Goal: Task Accomplishment & Management: Use online tool/utility

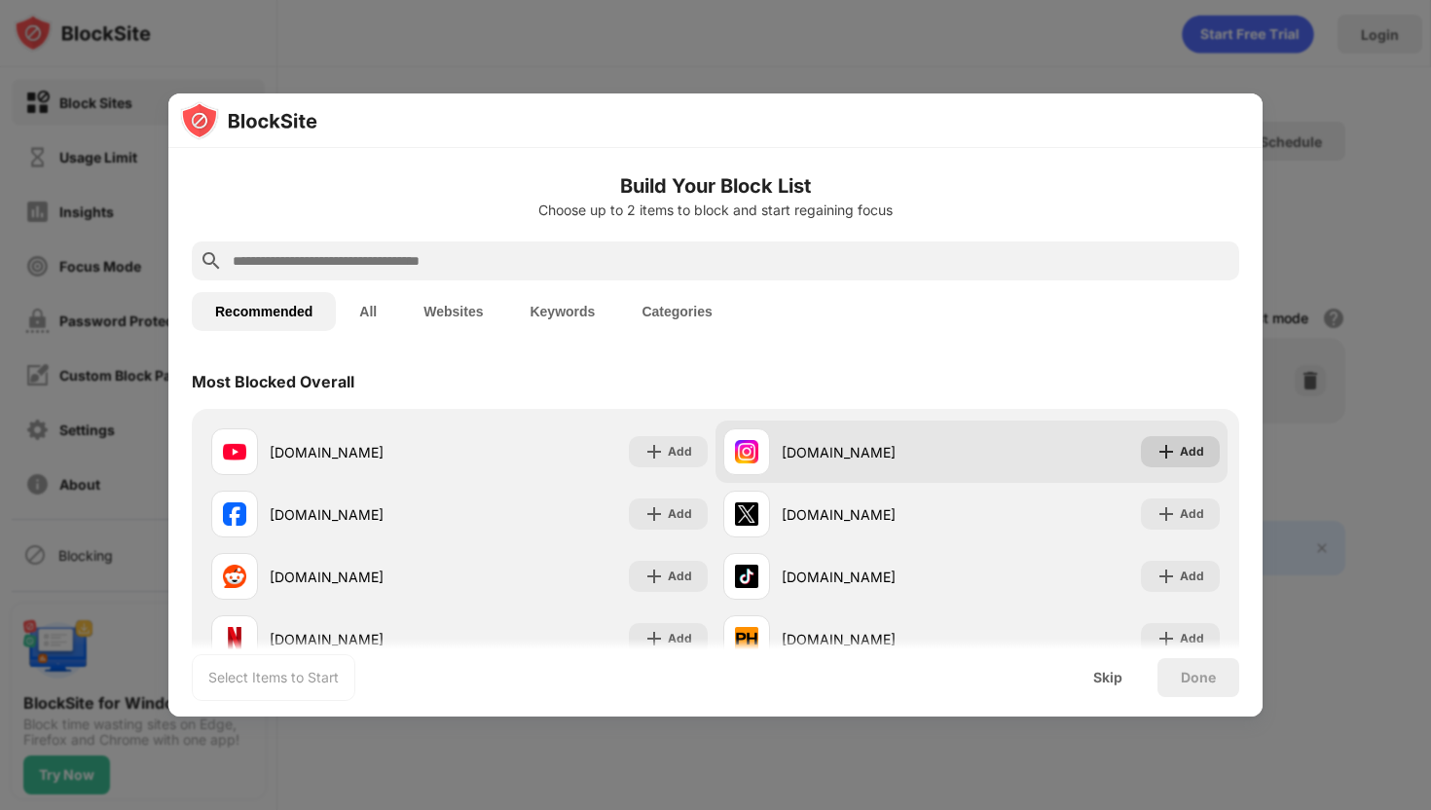
click at [1189, 456] on div "Add" at bounding box center [1192, 451] width 24 height 19
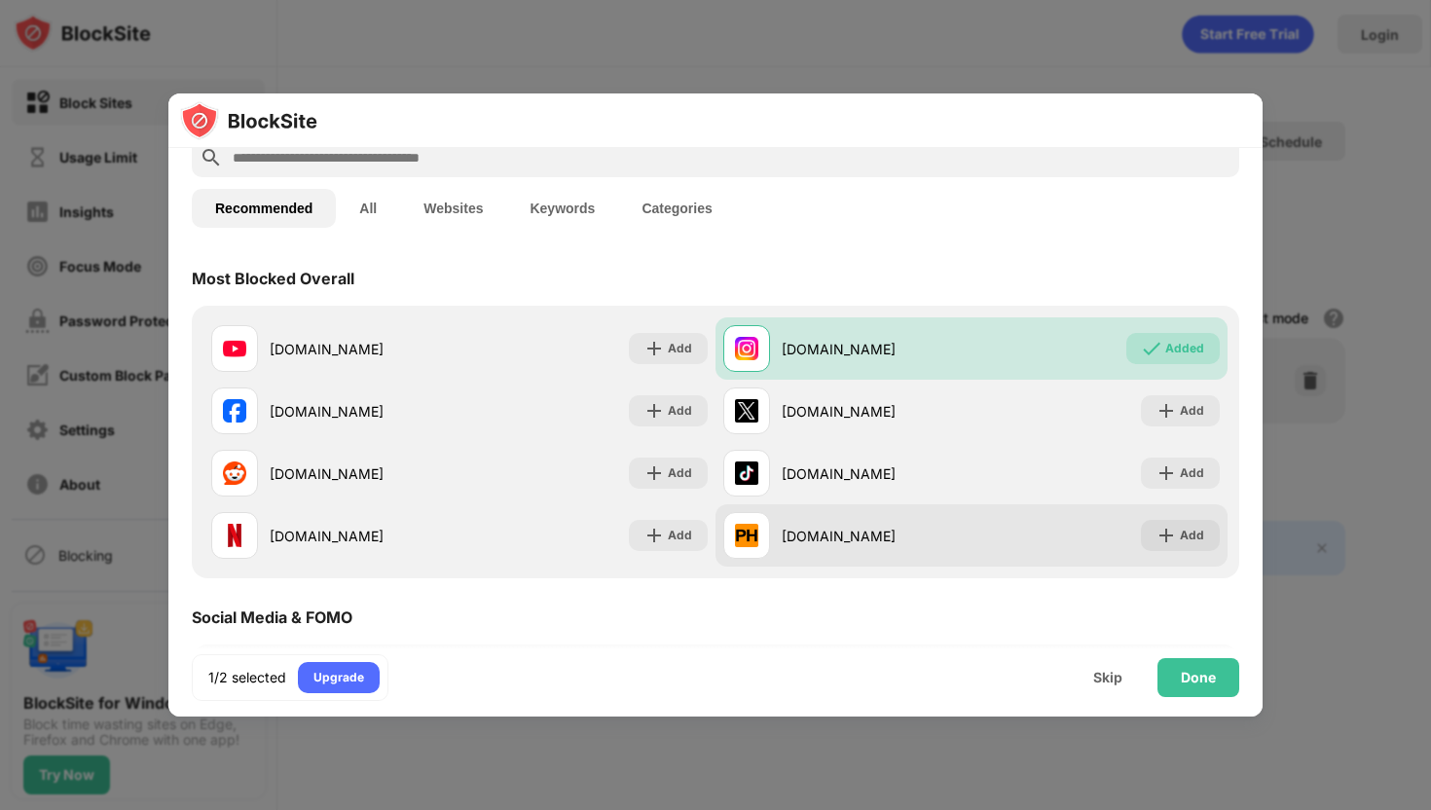
scroll to position [104, 0]
click at [1180, 535] on div "Add" at bounding box center [1180, 534] width 79 height 31
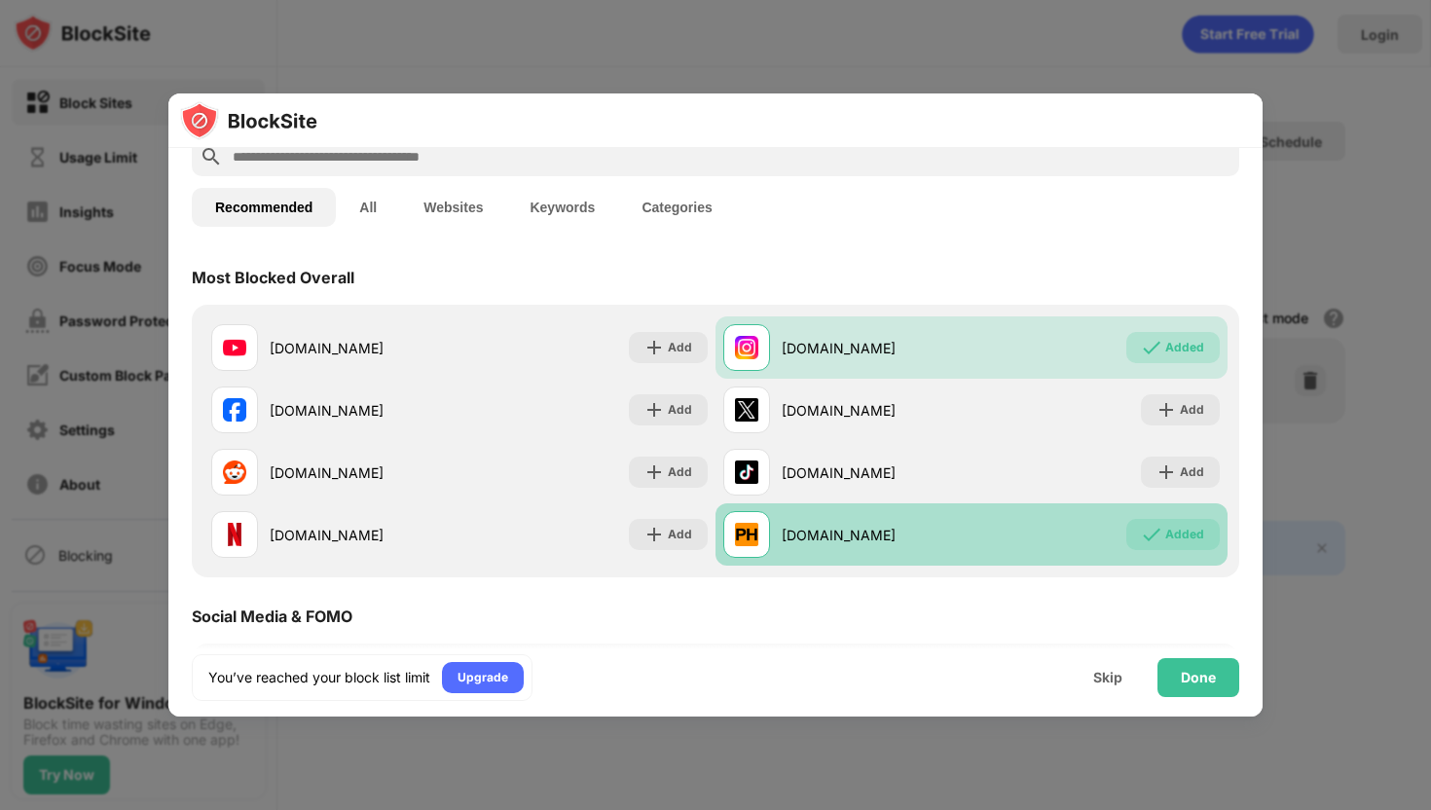
click at [1180, 535] on div "Added" at bounding box center [1184, 534] width 39 height 19
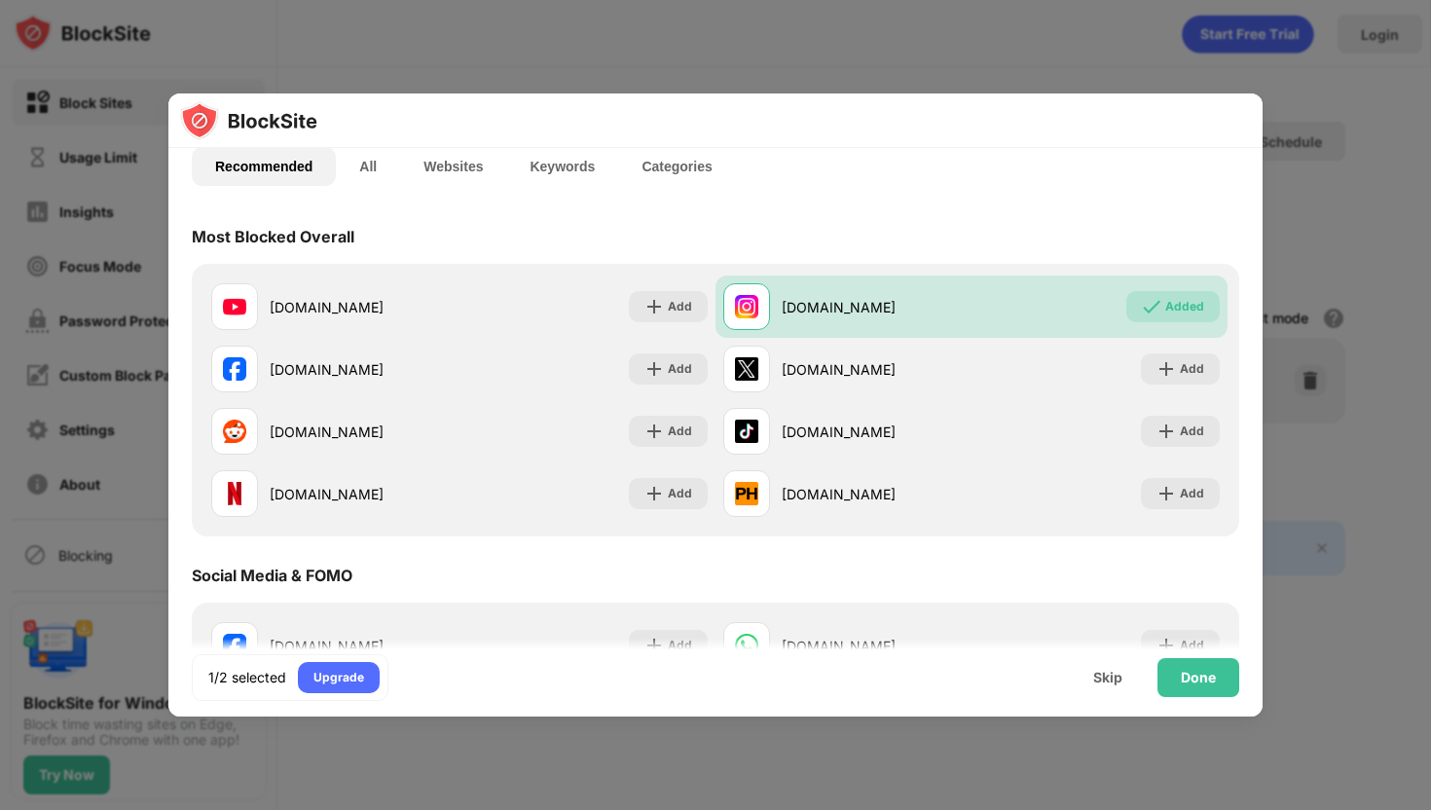
scroll to position [73, 0]
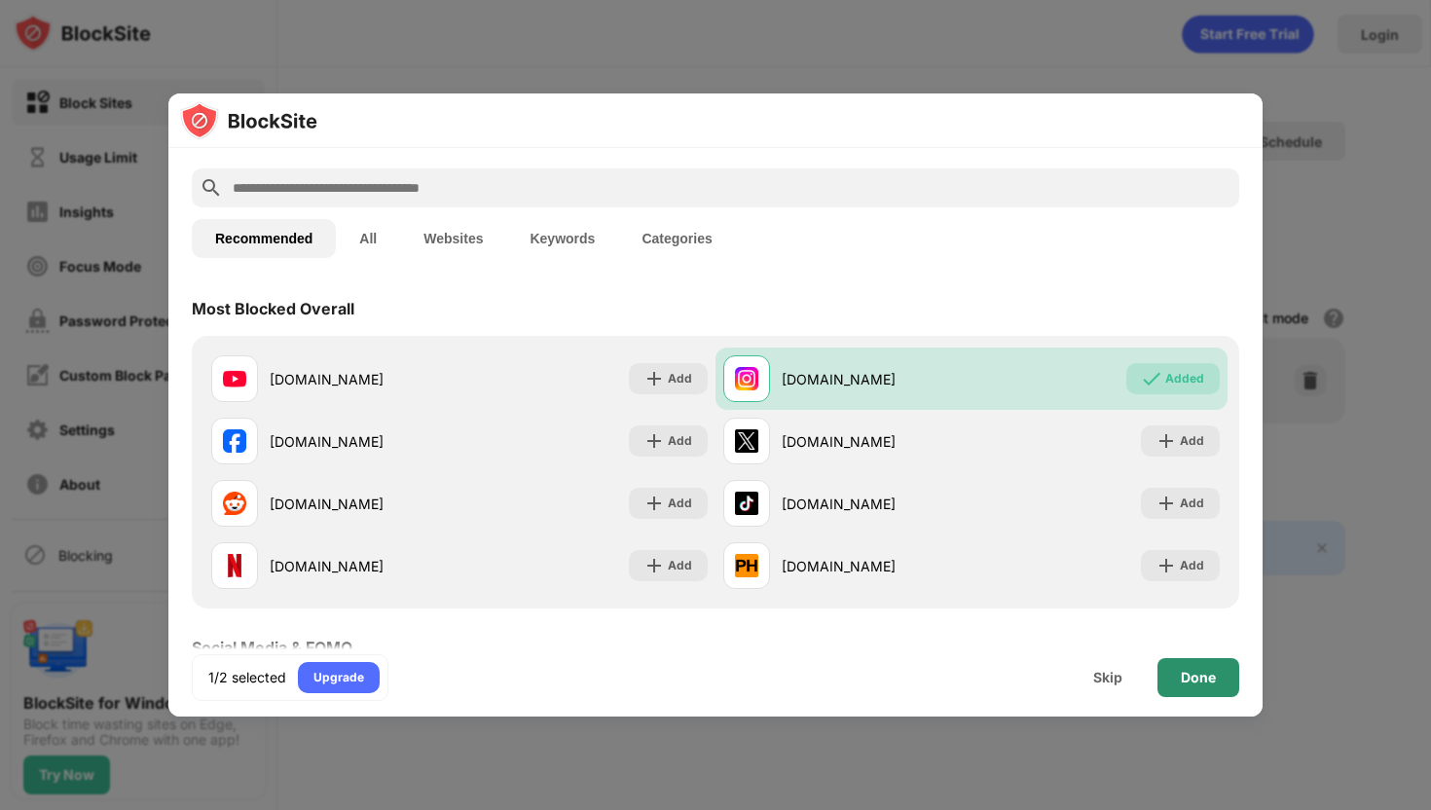
click at [1203, 683] on div "Done" at bounding box center [1198, 678] width 35 height 16
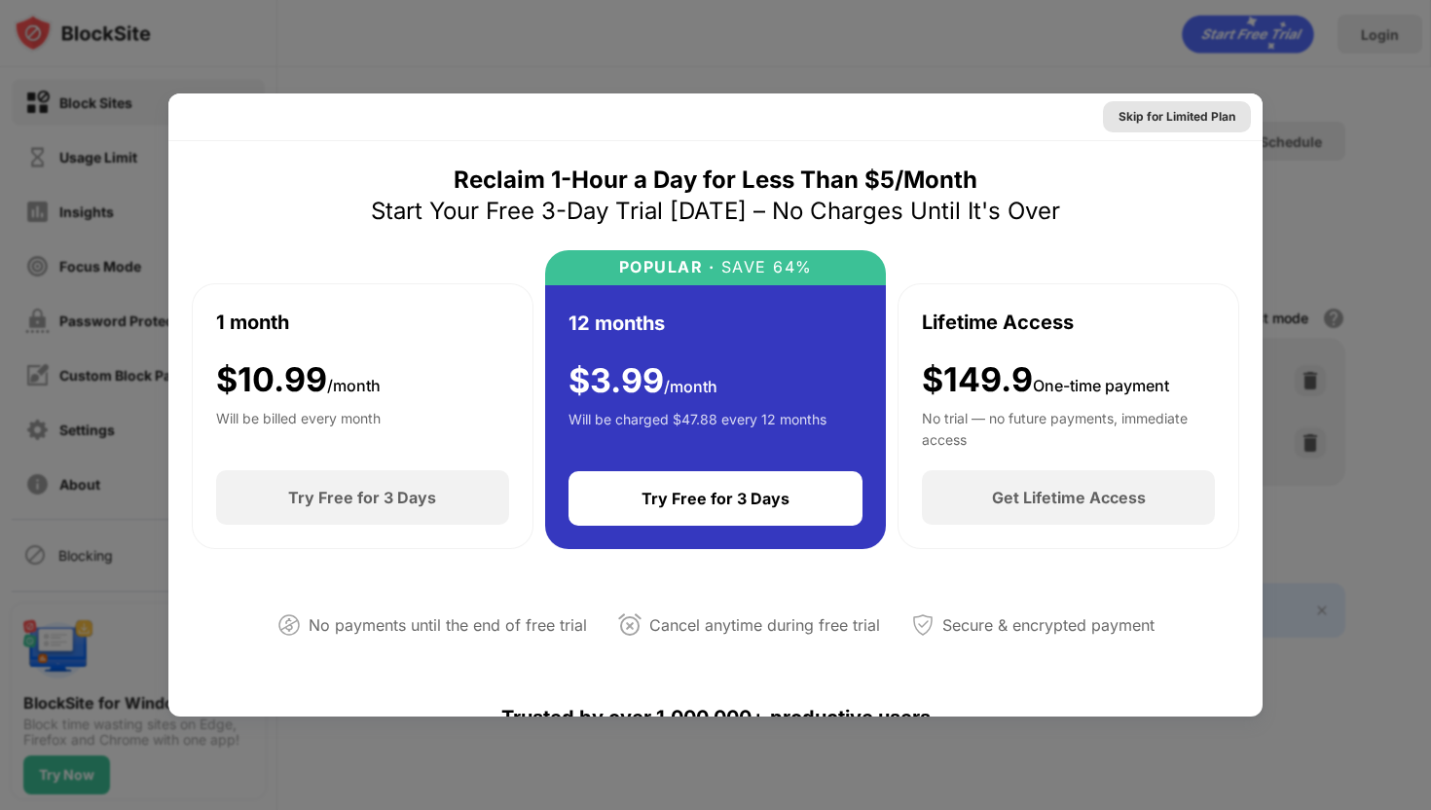
click at [1134, 116] on div "Skip for Limited Plan" at bounding box center [1176, 116] width 117 height 19
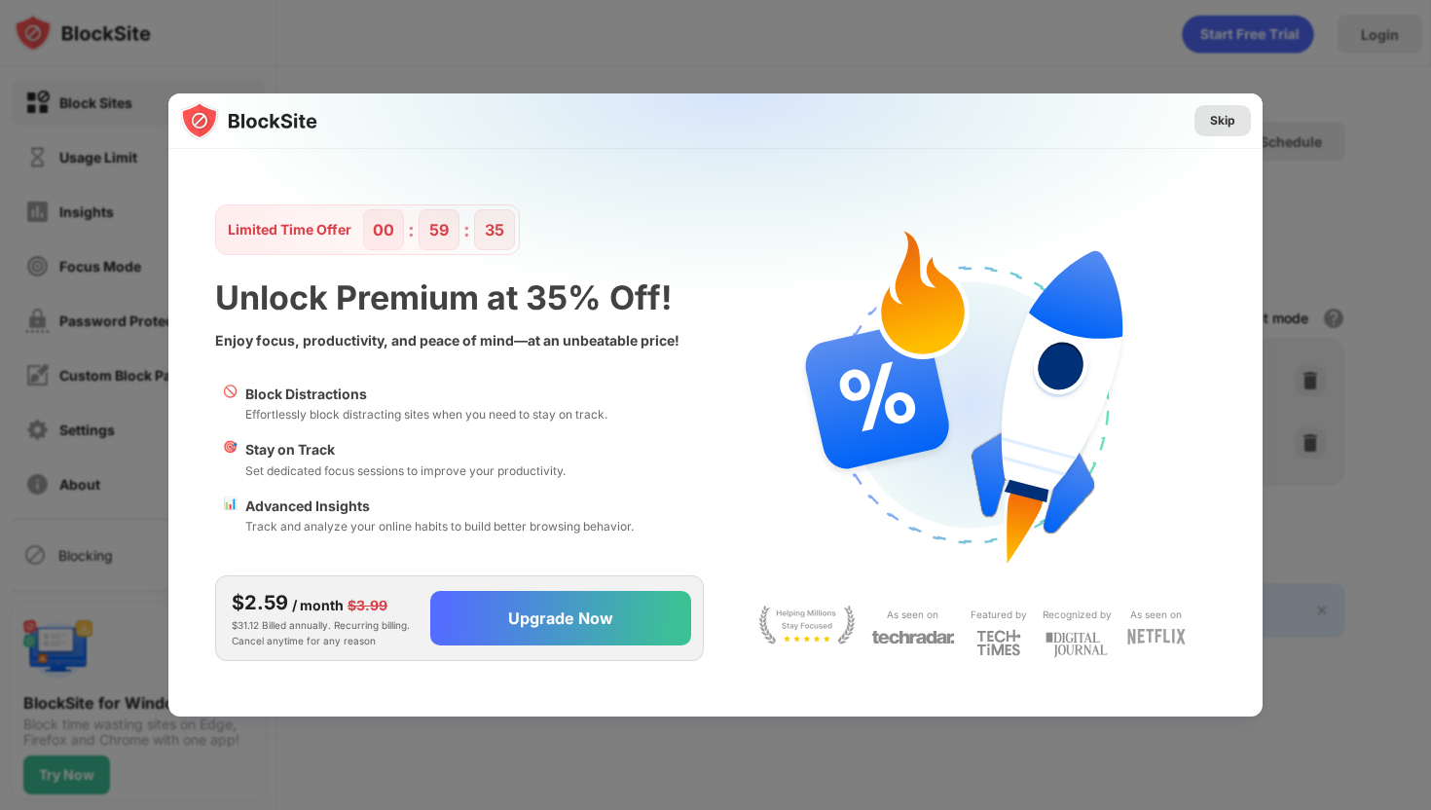
click at [1218, 118] on div "Skip" at bounding box center [1222, 120] width 25 height 19
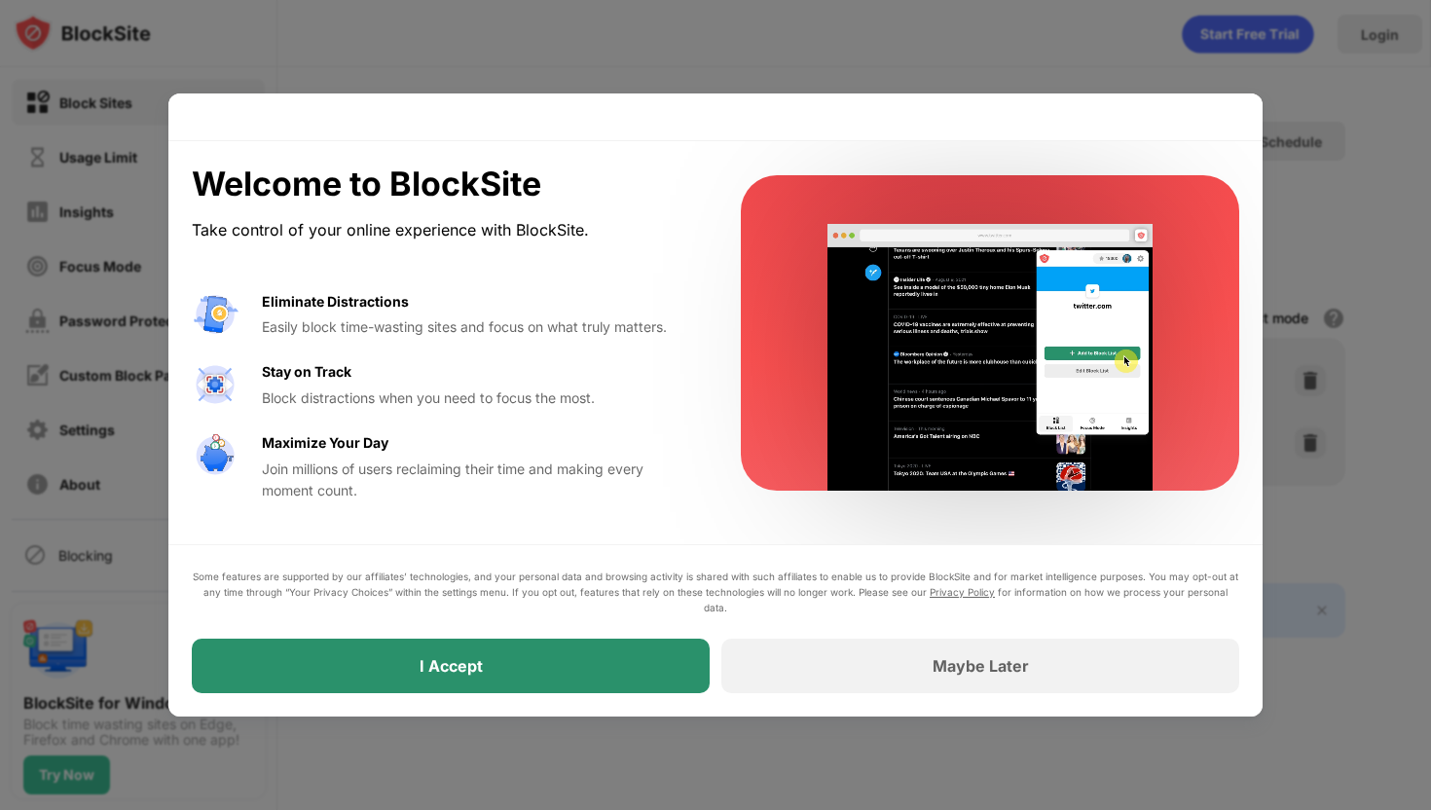
click at [599, 659] on div "I Accept" at bounding box center [451, 665] width 518 height 55
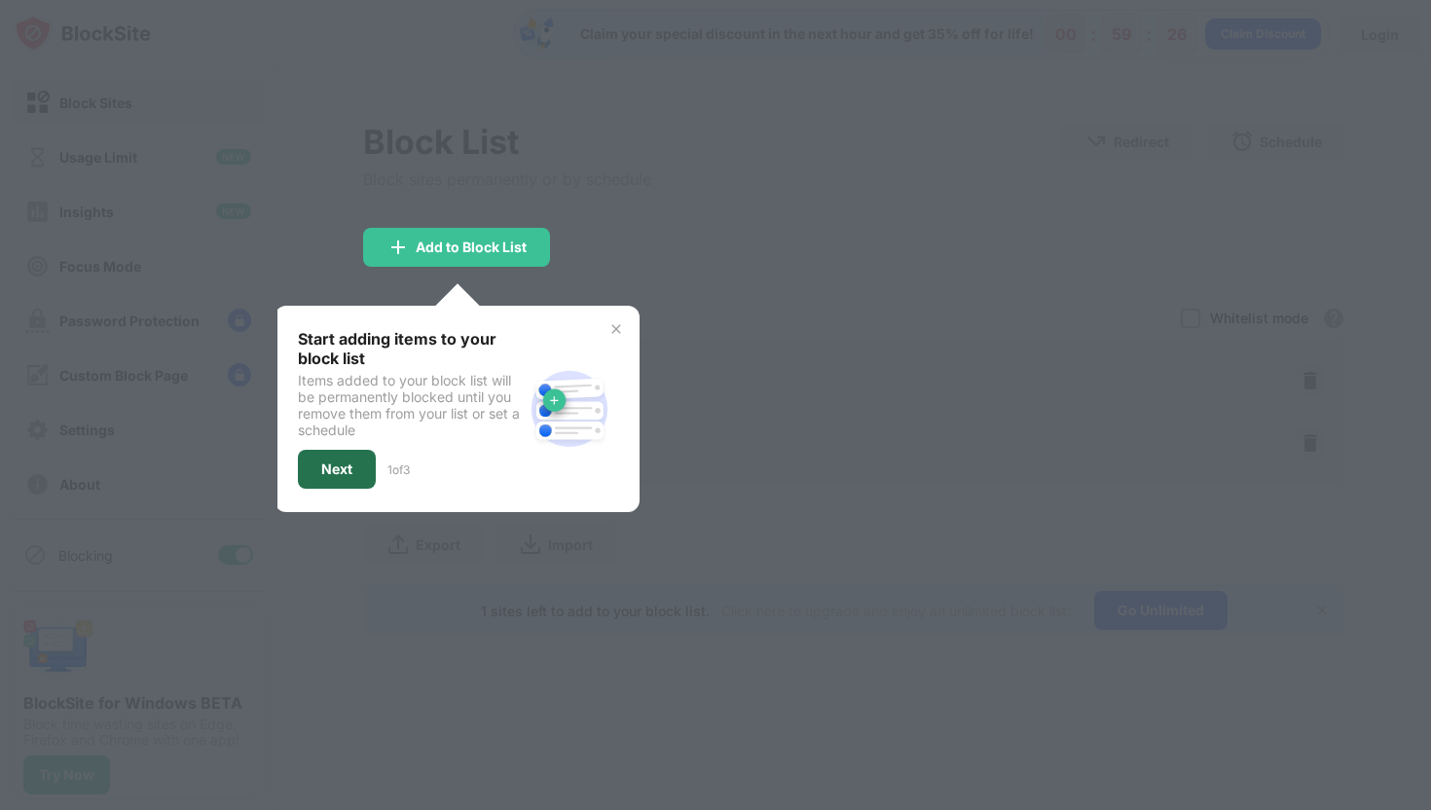
click at [354, 470] on div "Next" at bounding box center [337, 469] width 78 height 39
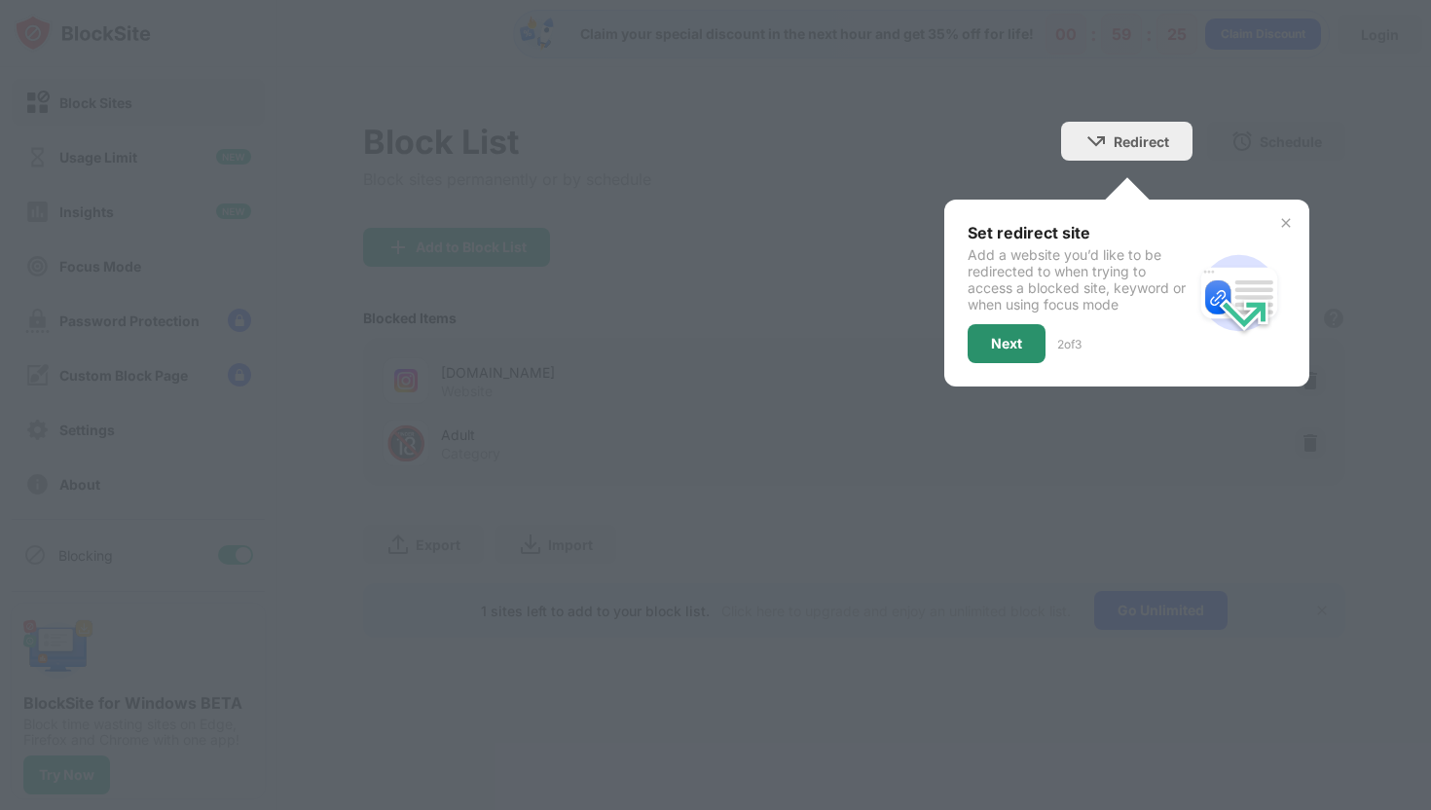
click at [998, 344] on div "Next" at bounding box center [1006, 344] width 31 height 16
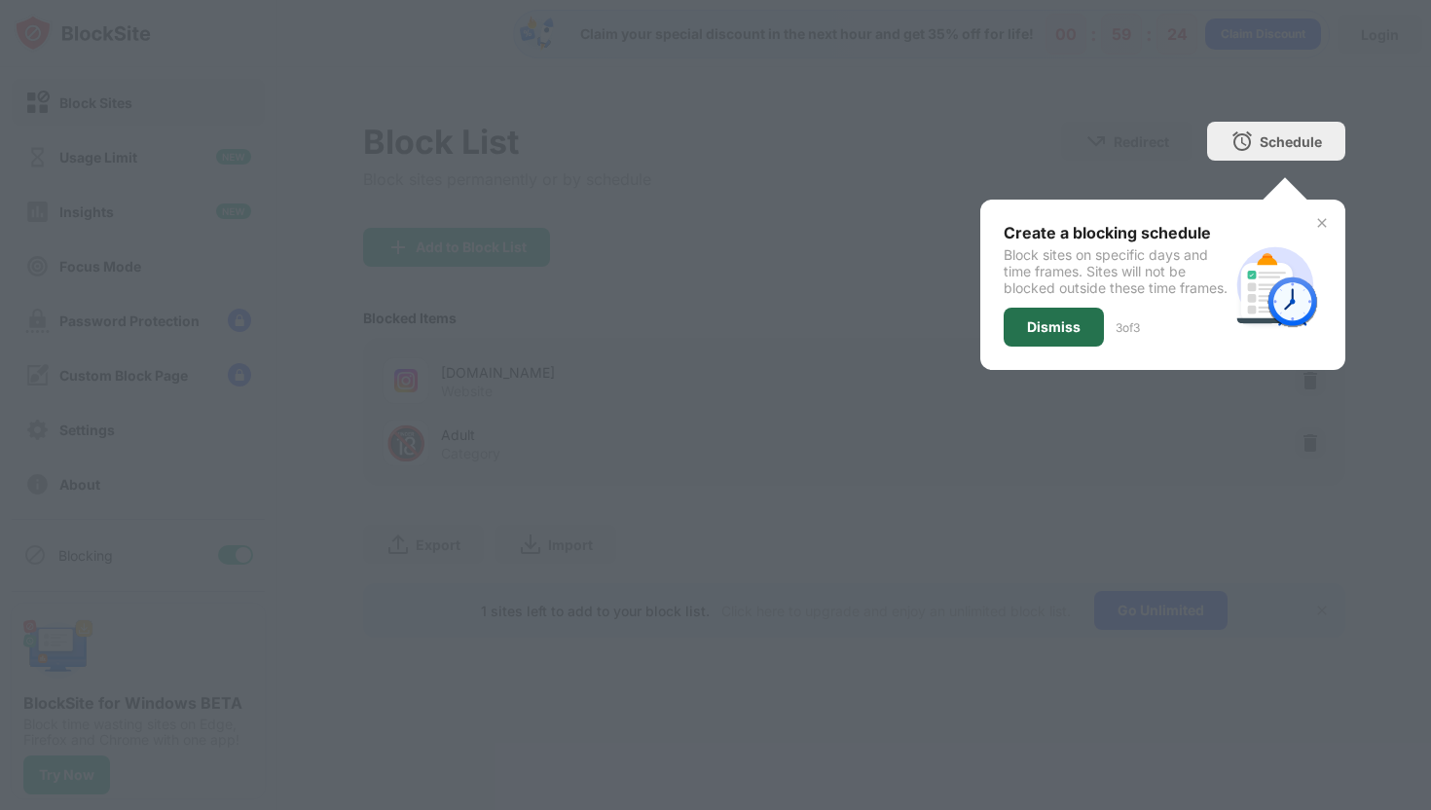
click at [1033, 335] on div "Dismiss" at bounding box center [1054, 327] width 54 height 16
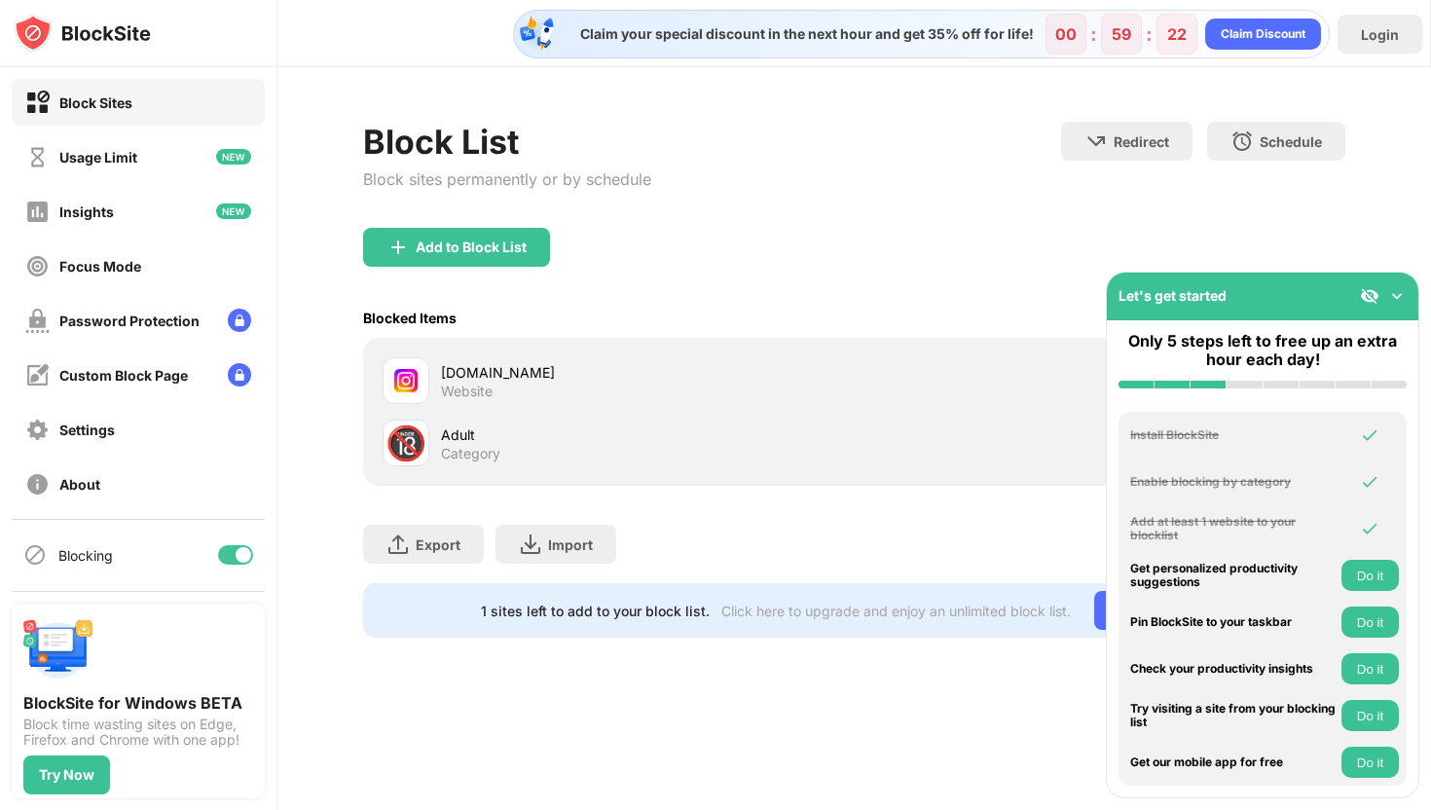
click at [1389, 294] on img at bounding box center [1396, 295] width 19 height 19
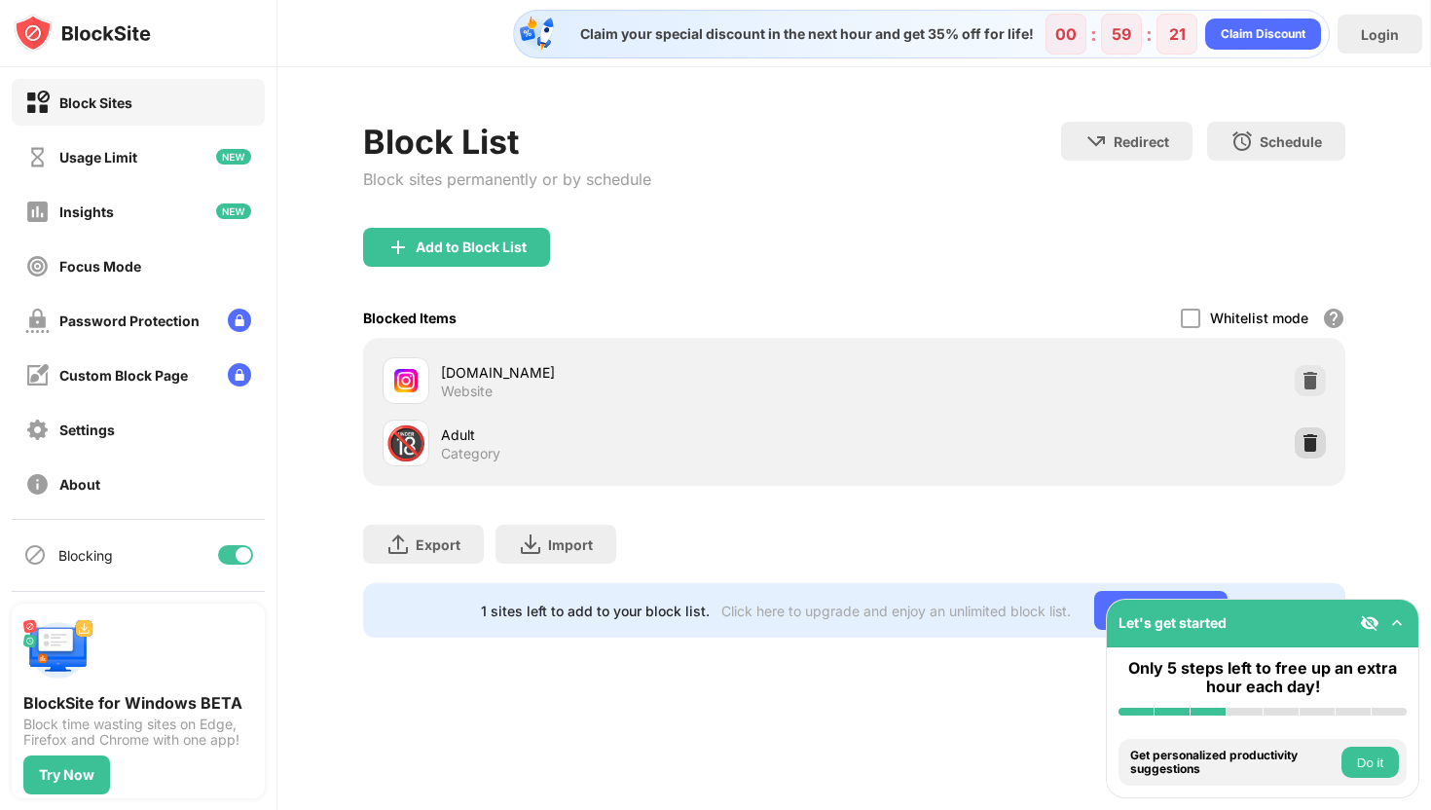
click at [1308, 438] on img at bounding box center [1309, 442] width 19 height 19
